Goal: Task Accomplishment & Management: Manage account settings

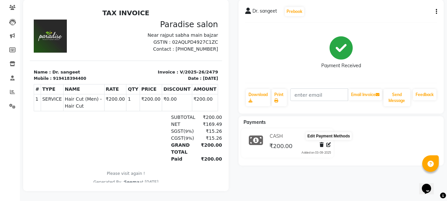
click at [328, 142] on icon at bounding box center [328, 144] width 5 height 5
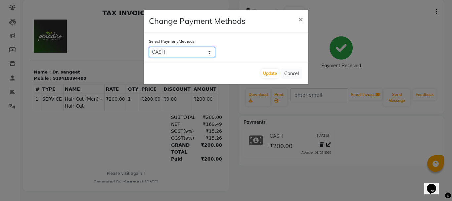
click at [201, 55] on select "Master Card CARD GPay Complimentary UPI CASH Cheque PhonePe ONLINE PayTM Bank B…" at bounding box center [182, 52] width 66 height 10
select select "13"
click at [149, 47] on select "Master Card CARD GPay Complimentary UPI CASH Cheque PhonePe ONLINE PayTM Bank B…" at bounding box center [182, 52] width 66 height 10
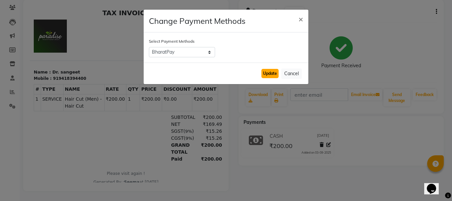
click at [275, 69] on button "Update" at bounding box center [269, 73] width 17 height 9
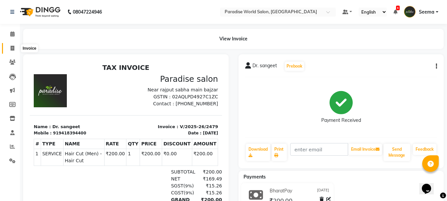
click at [12, 47] on icon at bounding box center [13, 48] width 4 height 5
select select "4451"
select select "service"
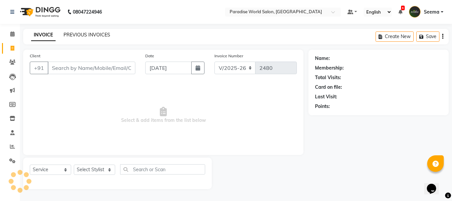
click at [102, 33] on link "PREVIOUS INVOICES" at bounding box center [87, 35] width 47 height 6
